Goal: Find specific page/section

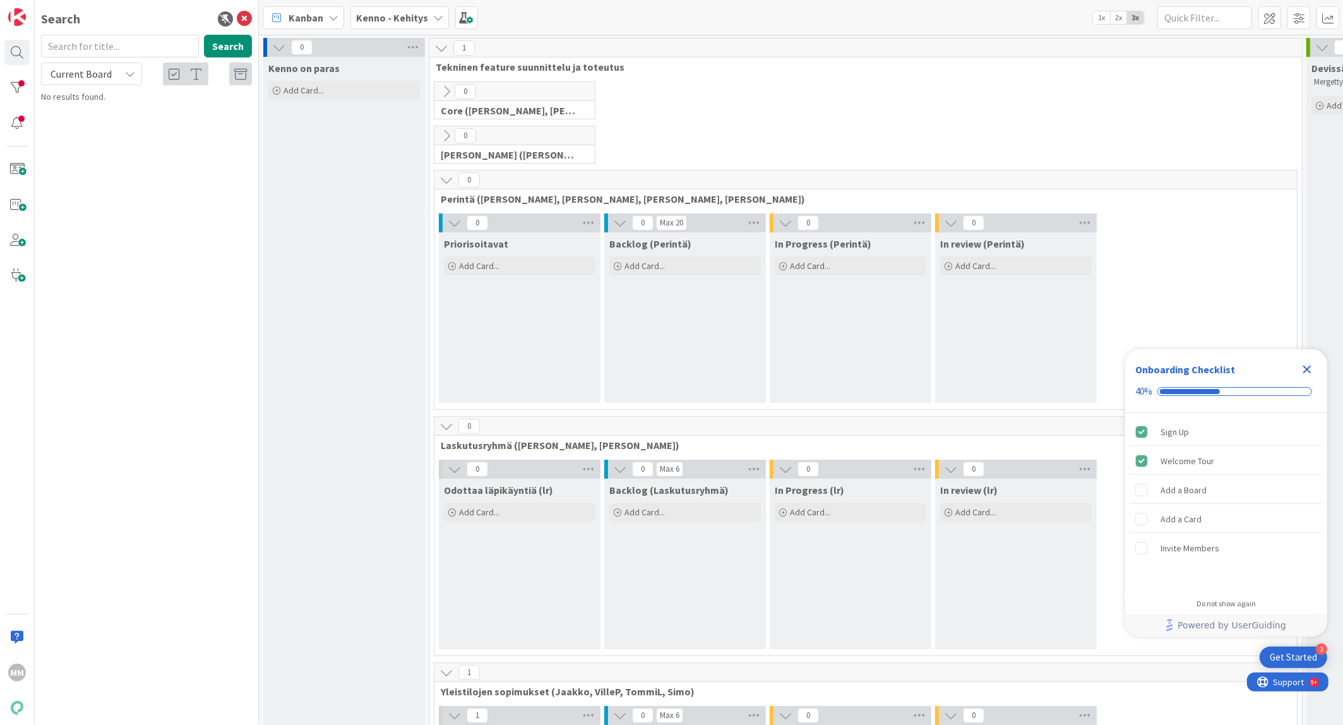
click at [160, 49] on input "text" at bounding box center [120, 46] width 158 height 23
type input "14642"
click at [136, 76] on div "Current Board" at bounding box center [91, 74] width 101 height 23
click at [80, 125] on span "All Boards" at bounding box center [113, 126] width 131 height 19
click at [153, 107] on span "Tietoturva: MFA päälle Kenno UI käyttäjille" at bounding box center [167, 110] width 156 height 11
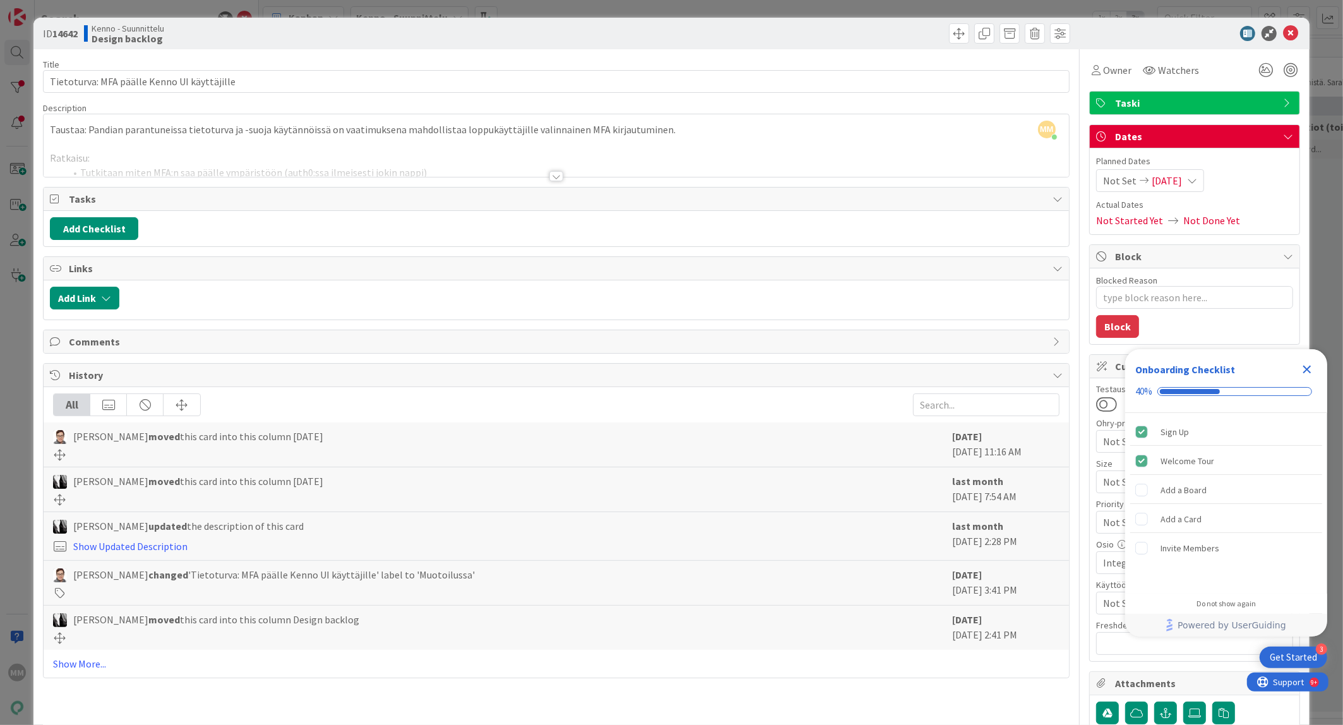
click at [555, 178] on div at bounding box center [557, 176] width 14 height 10
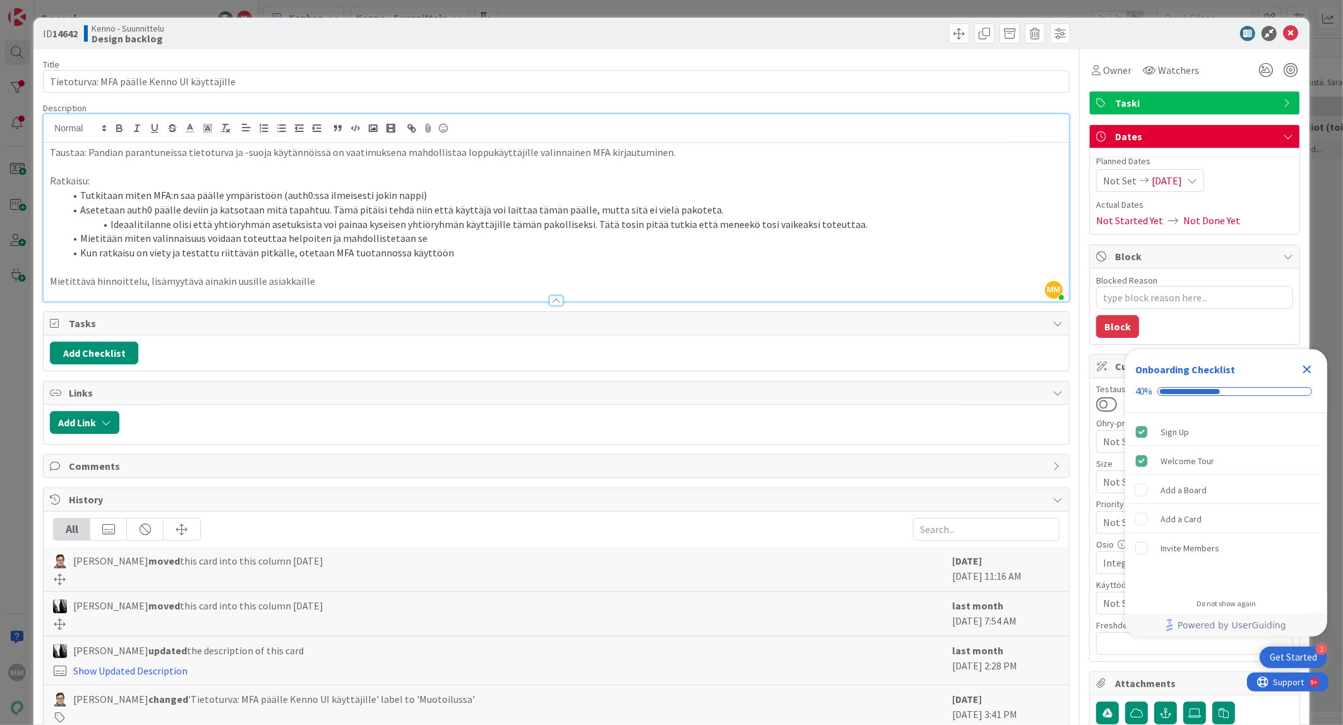
click at [1311, 370] on icon "Close Checklist" at bounding box center [1307, 369] width 15 height 15
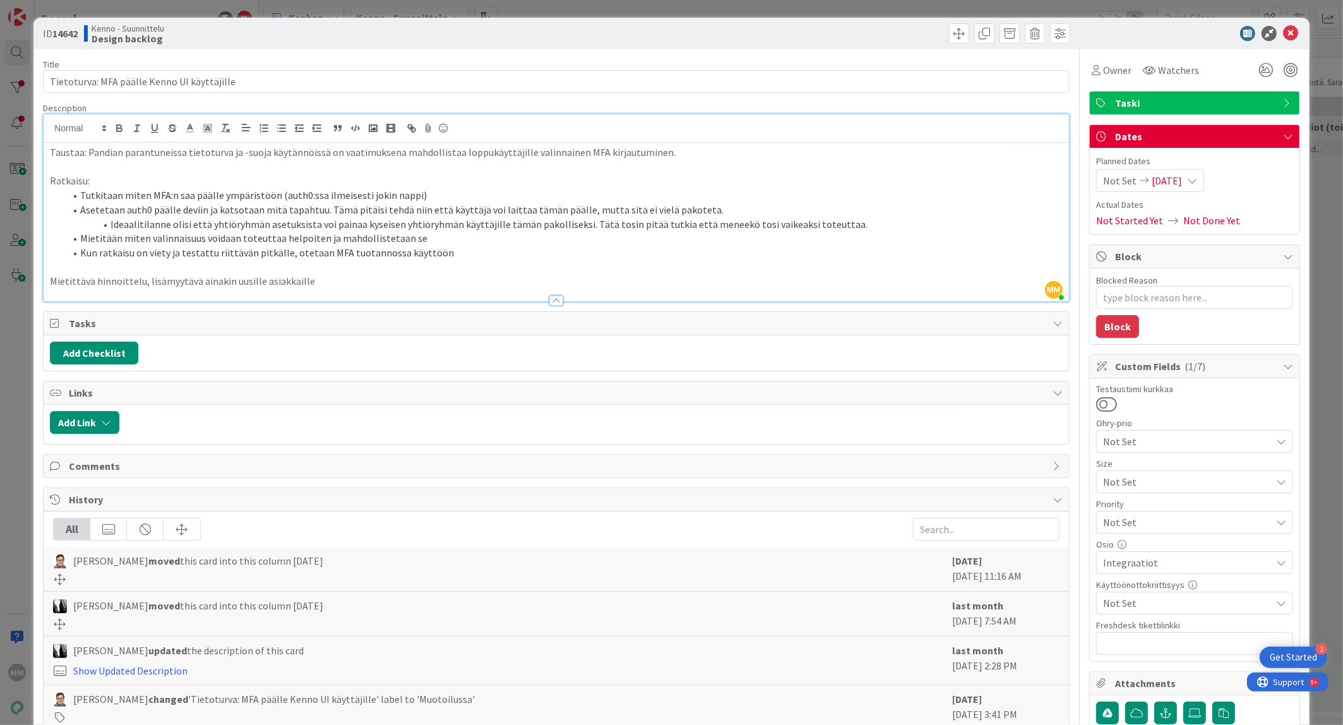
type textarea "x"
